Goal: Task Accomplishment & Management: Complete application form

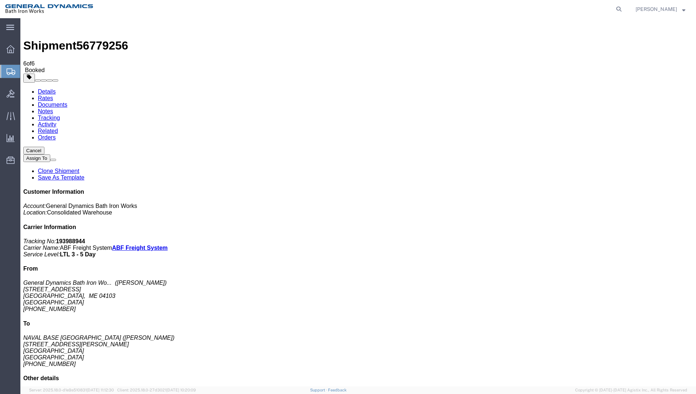
click at [0, 0] on span "Create Shipment" at bounding box center [0, 0] width 0 height 0
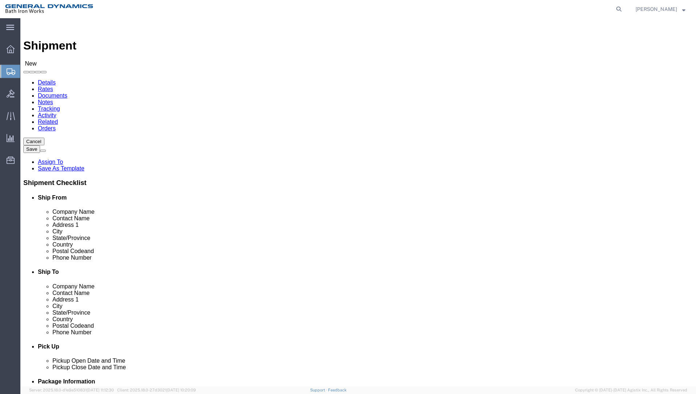
select select "34312"
select select "ME"
click input "text"
type input "[PERSON_NAME] ~ [PERSON_NAME]"
click input "text"
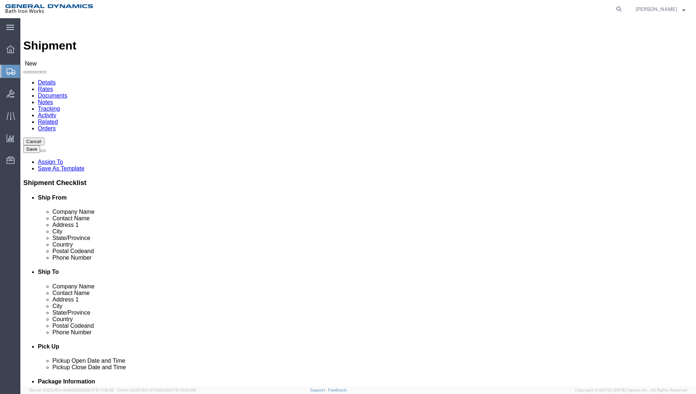
type input "[PERSON_NAME] ELECTRIC HEATER COMPANY"
type input "RMA #8764"
type input "[STREET_ADDRESS]"
type input "[GEOGRAPHIC_DATA]"
type input "C"
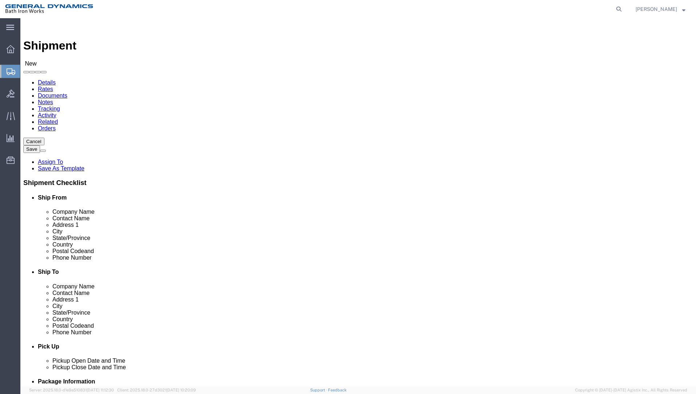
type input "C"
type input "CT"
click input "Postal Code"
type input "06615"
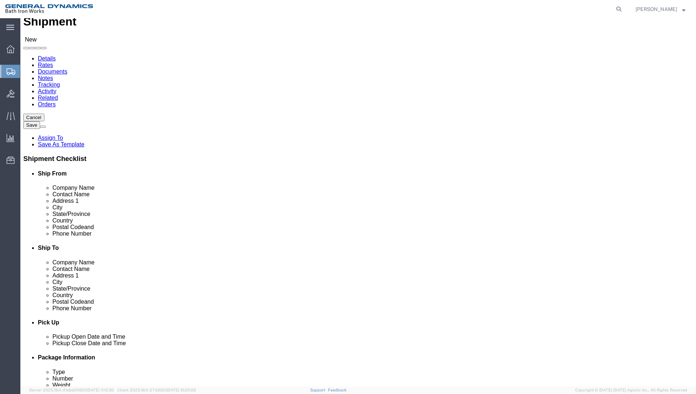
scroll to position [97, 0]
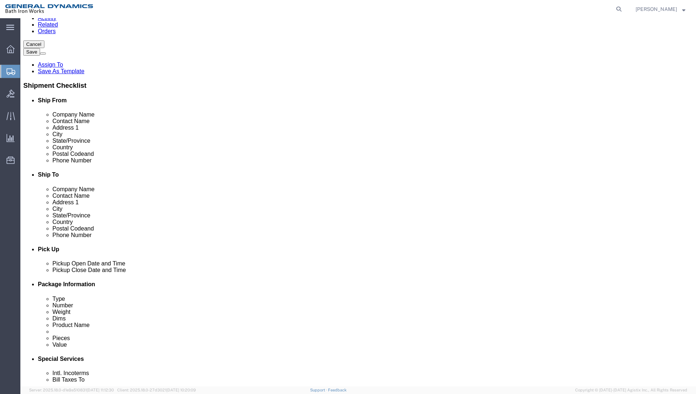
type input "[PHONE_NUMBER]"
click div "[DATE] 2:00 PM"
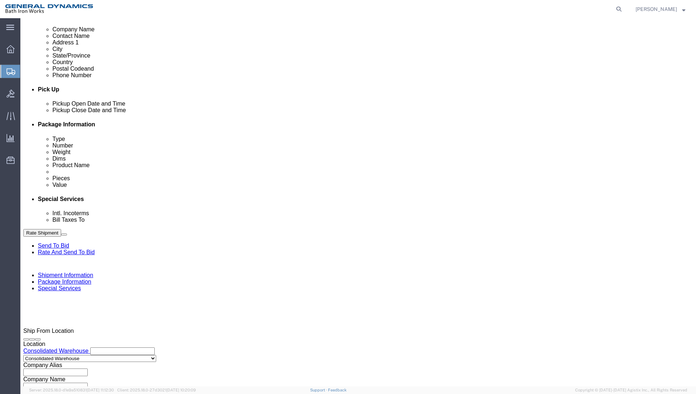
click input "2:00 PM"
type input "7:00 AM"
click button "Apply"
click div "[DATE] 8:00 AM"
type input "2:30 PM"
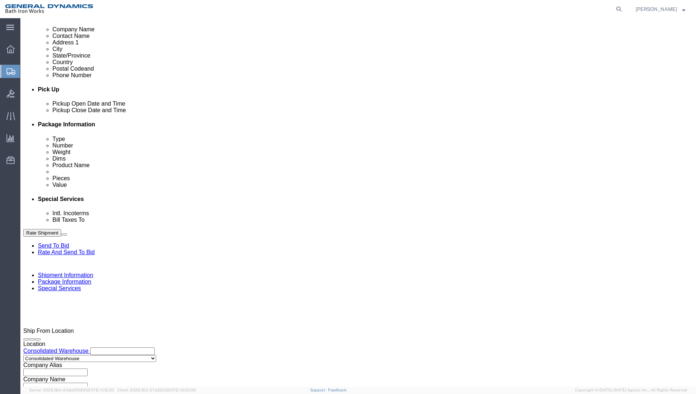
drag, startPoint x: 222, startPoint y: 250, endPoint x: 164, endPoint y: 224, distance: 63.5
click button "Apply"
click input "text"
type input "S/O 63671"
select select "INVOICE"
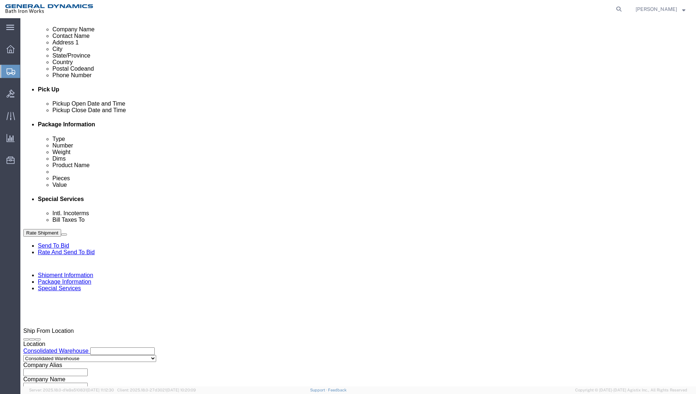
type input "[PHONE_NUMBER]"
select select "RMA"
type input "#8764"
click button "Continue"
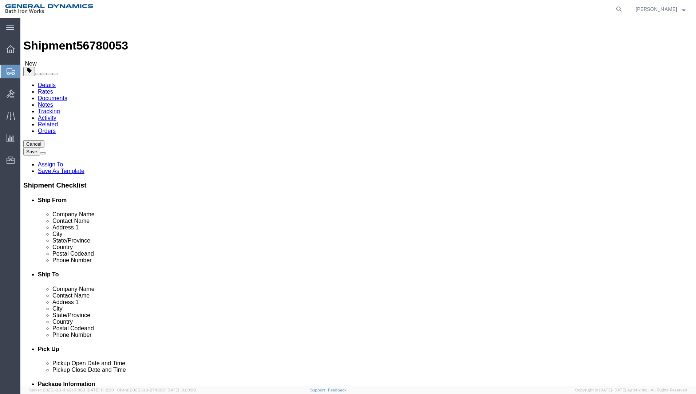
click select "Select Bale(s) Basket(s) Bolt(s) Bottle(s) Buckets Bulk Bundle(s) Can(s) Cardbo…"
select select "PSNS"
click select "Select Bale(s) Basket(s) Bolt(s) Bottle(s) Buckets Bulk Bundle(s) Can(s) Cardbo…"
click input "text"
type input "24"
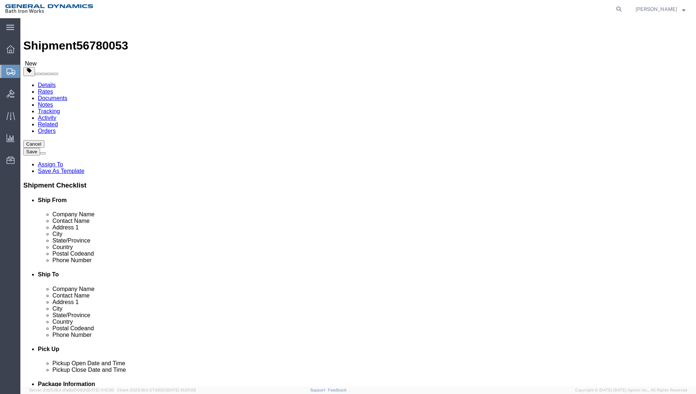
type input "24"
type input "19"
type input "102"
click link "Add Content"
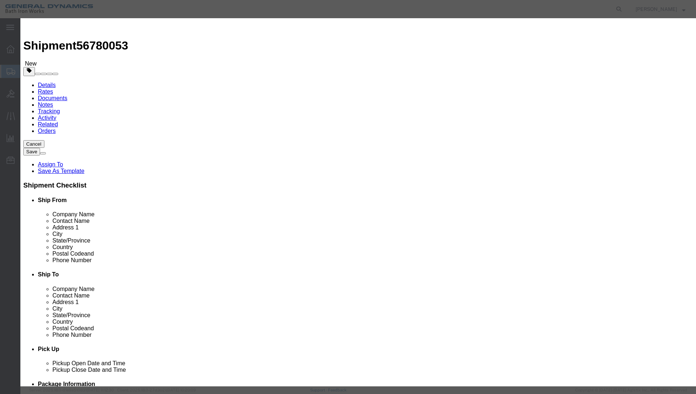
click input "text"
type input "BOOSTER HEATER"
type input "1"
select select "USD"
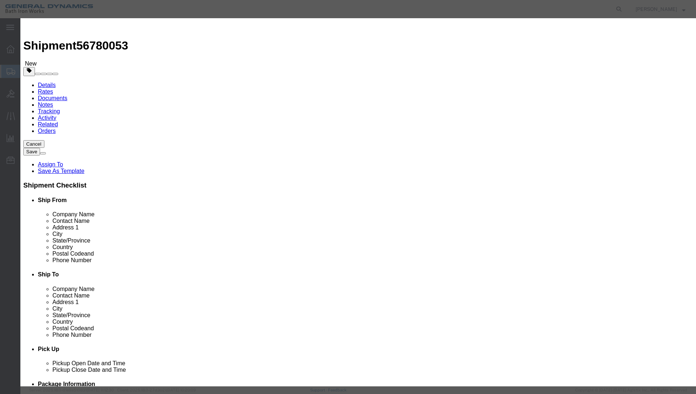
select select "55"
click button "Save & Close"
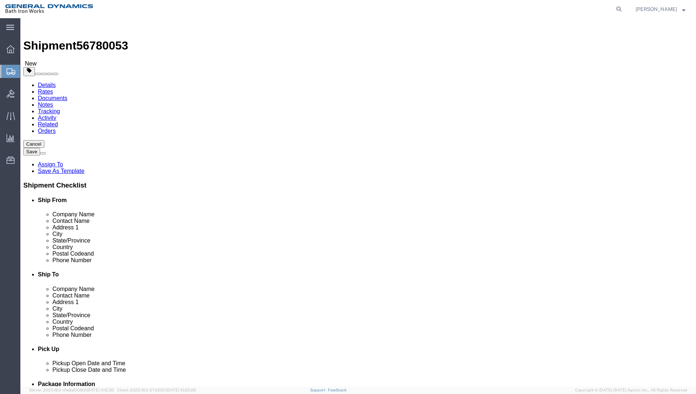
click button "Continue"
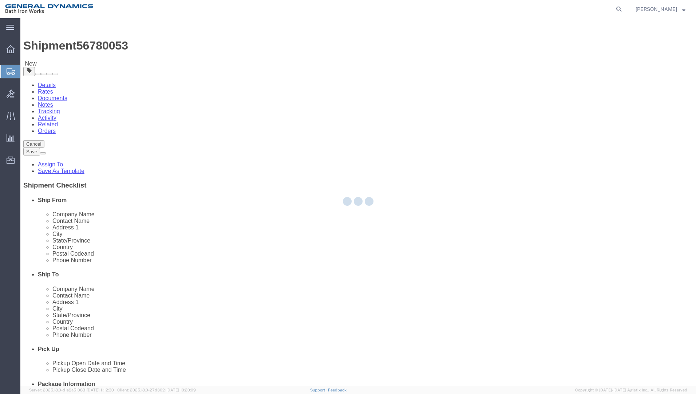
select select
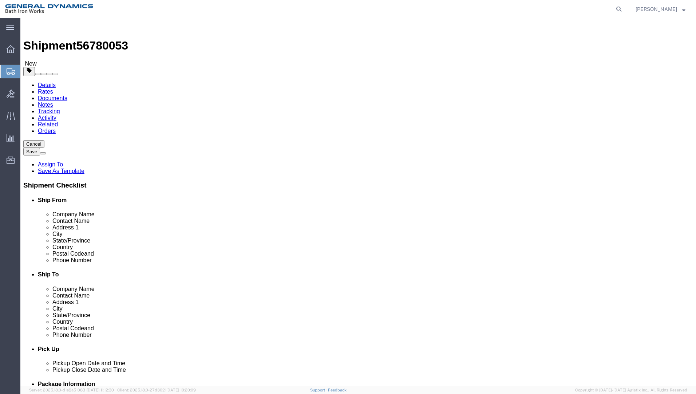
drag, startPoint x: 254, startPoint y: 294, endPoint x: 250, endPoint y: 294, distance: 4.4
click select "Select Recipient Account Sender/Shipper Third Party Account"
select select "SHIP"
click select "Select Recipient Account Sender/Shipper Third Party Account"
click button "Rate Shipment"
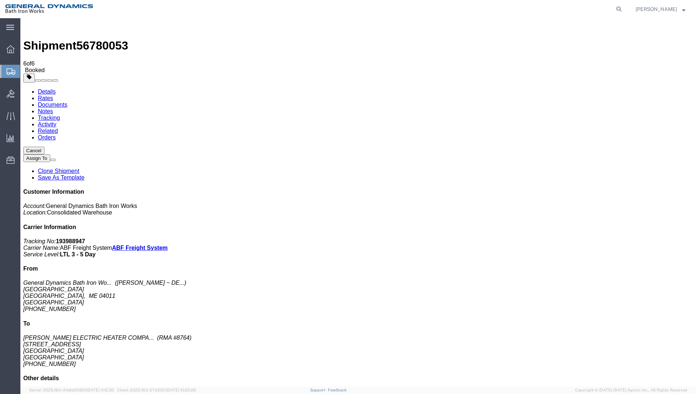
drag, startPoint x: 474, startPoint y: 67, endPoint x: 475, endPoint y: 71, distance: 4.6
click at [666, 7] on span "[PERSON_NAME]" at bounding box center [655, 9] width 41 height 8
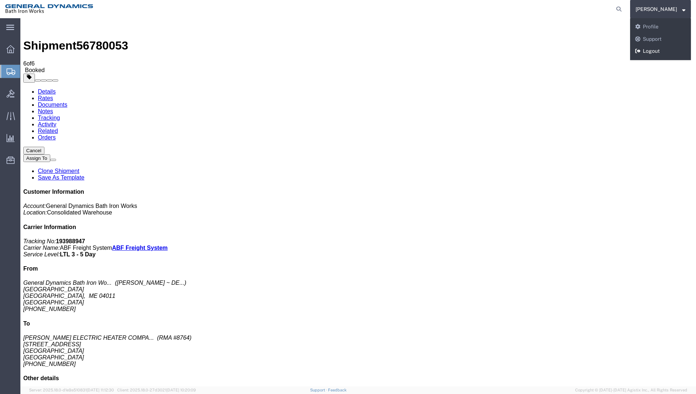
click at [640, 51] on icon at bounding box center [637, 50] width 5 height 5
